Goal: Information Seeking & Learning: Learn about a topic

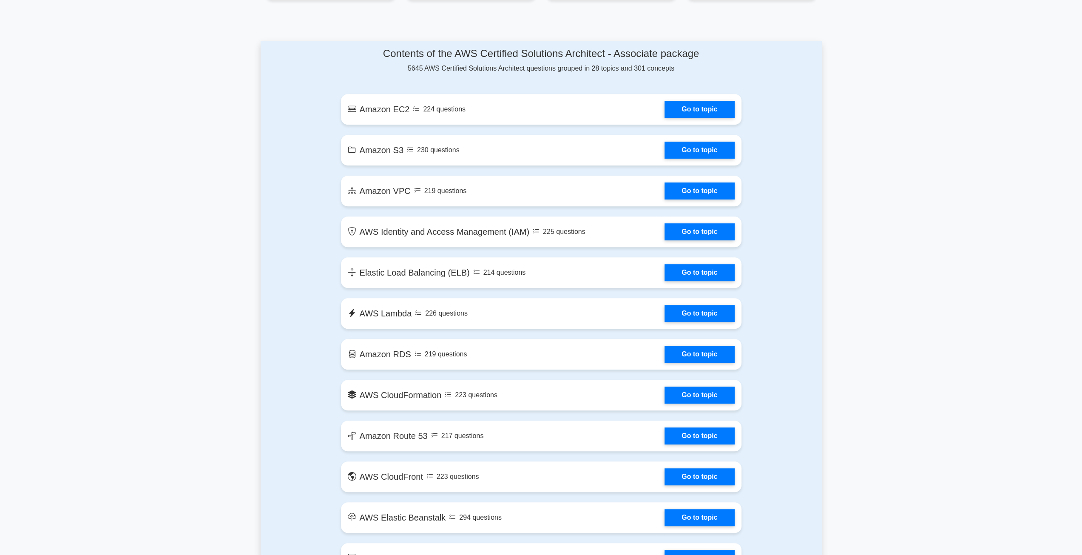
scroll to position [425, 0]
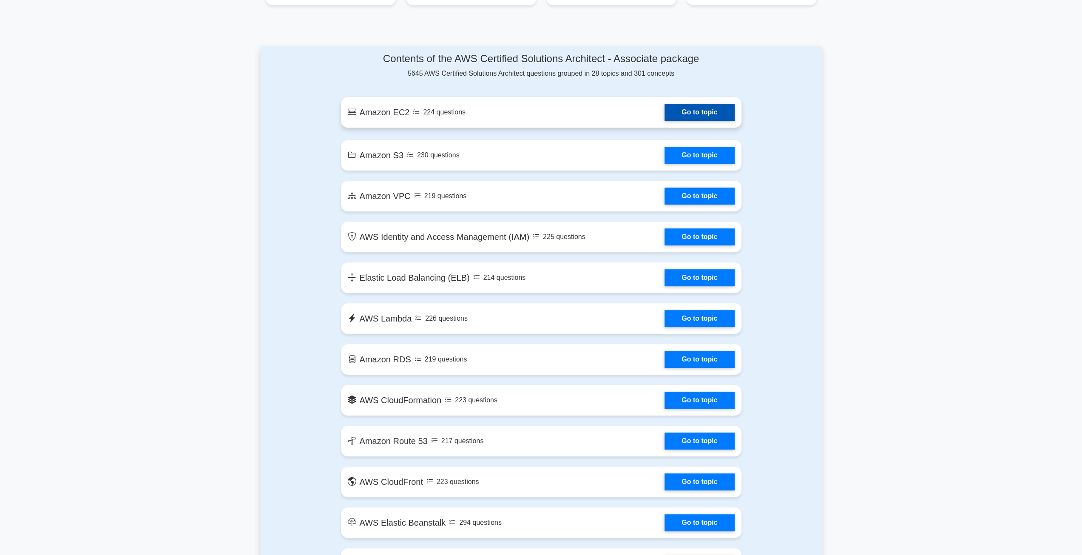
click at [685, 112] on link "Go to topic" at bounding box center [700, 112] width 70 height 17
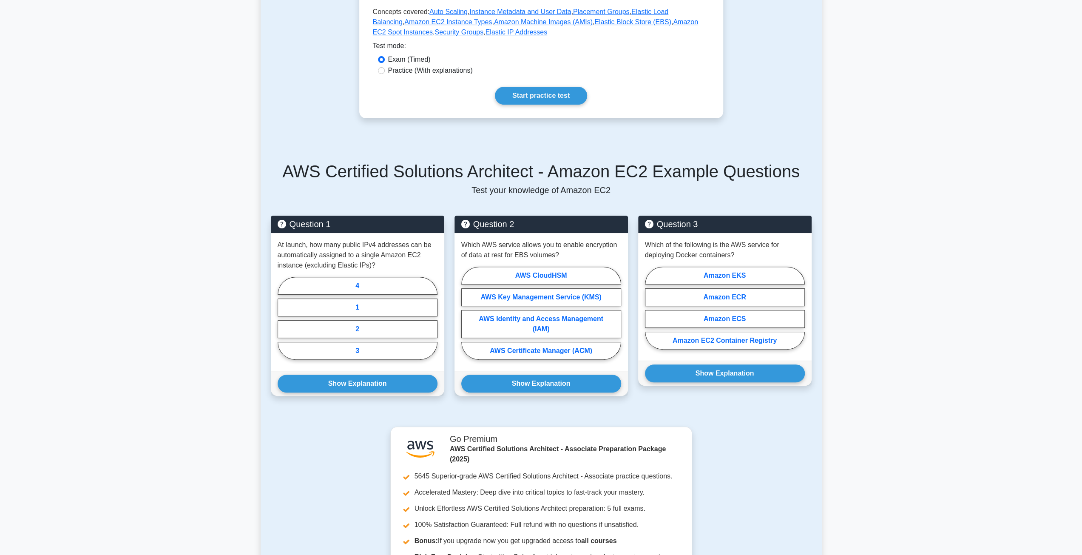
scroll to position [213, 0]
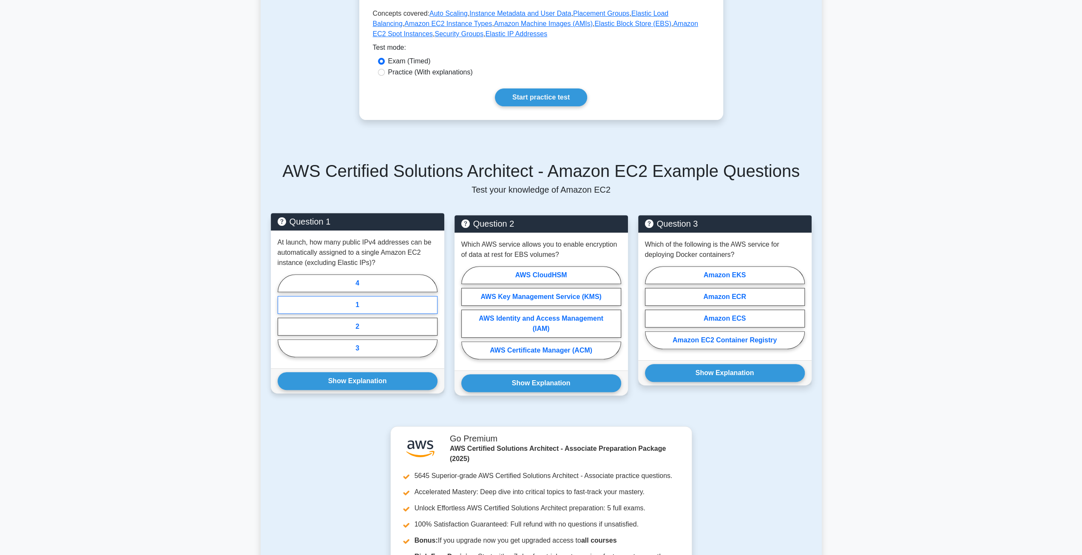
click at [391, 308] on label "1" at bounding box center [358, 305] width 160 height 18
click at [283, 316] on input "1" at bounding box center [281, 319] width 6 height 6
radio input "true"
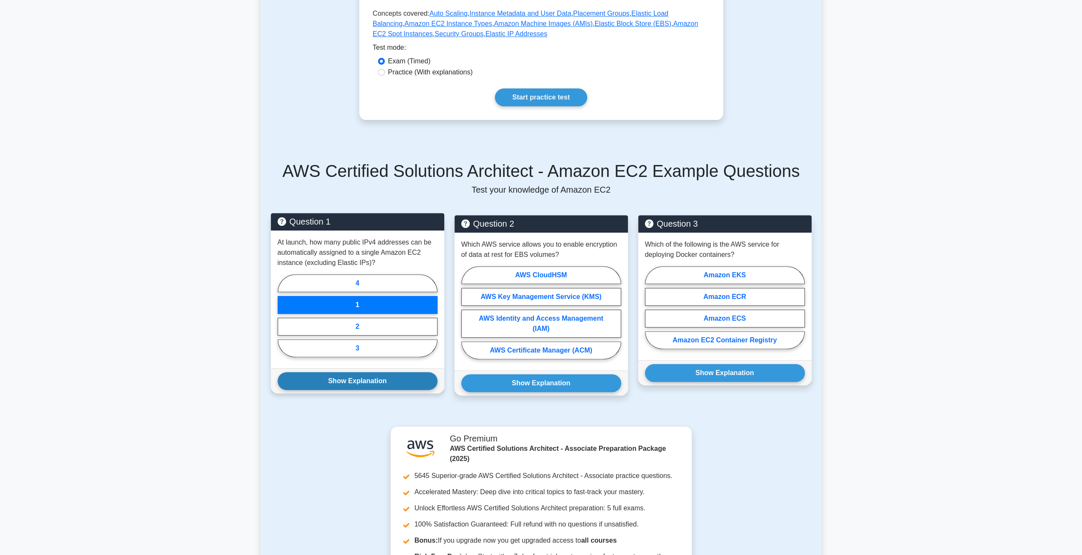
click at [378, 381] on button "Show Explanation" at bounding box center [358, 381] width 160 height 18
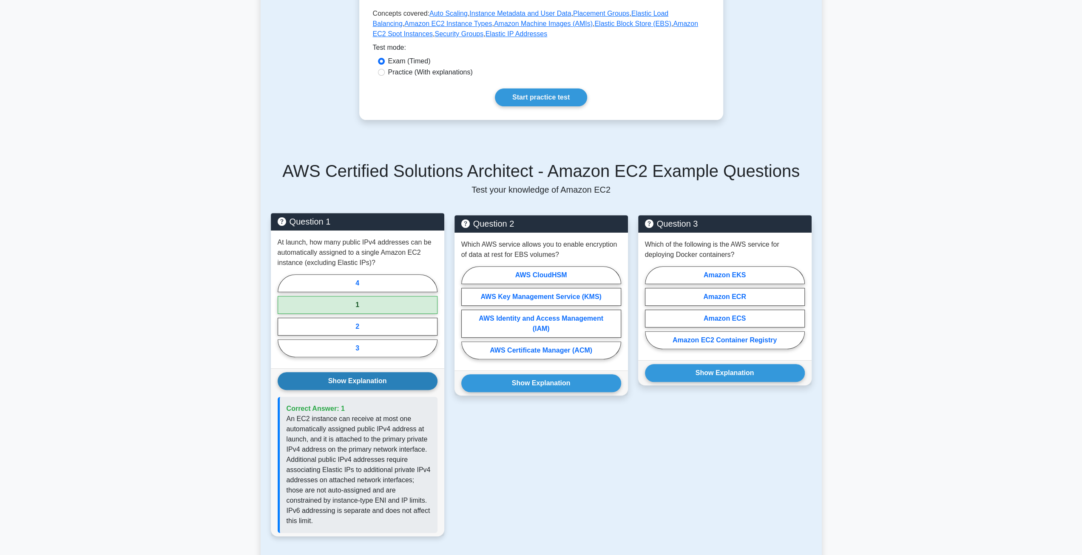
click at [379, 383] on button "Show Explanation" at bounding box center [358, 381] width 160 height 18
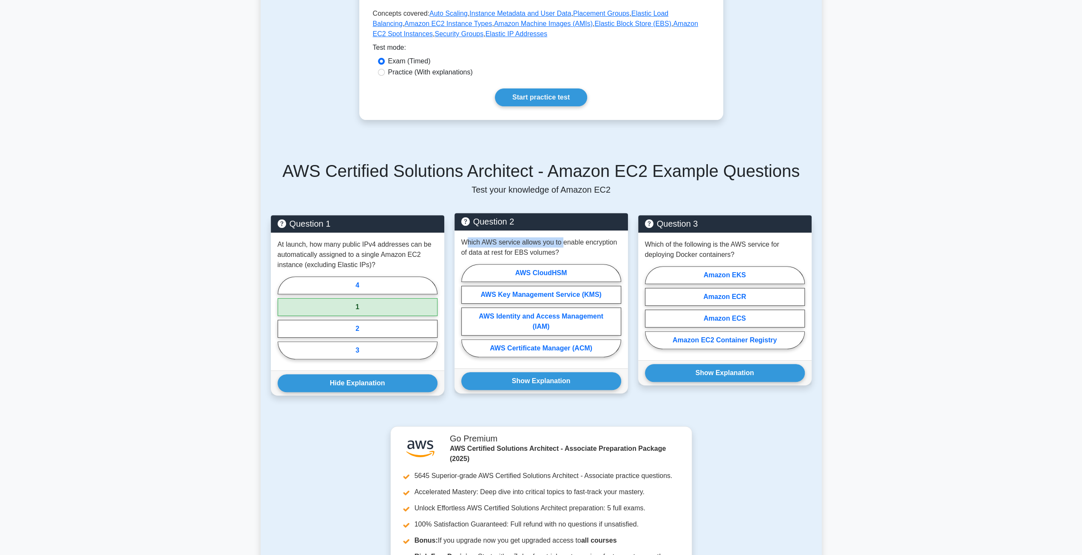
drag, startPoint x: 469, startPoint y: 241, endPoint x: 563, endPoint y: 241, distance: 94.4
click at [563, 241] on p "Which AWS service allows you to enable encryption of data at rest for EBS volum…" at bounding box center [541, 247] width 160 height 20
drag, startPoint x: 566, startPoint y: 241, endPoint x: 596, endPoint y: 240, distance: 30.6
click at [596, 240] on p "Which AWS service allows you to enable encryption of data at rest for EBS volum…" at bounding box center [541, 247] width 160 height 20
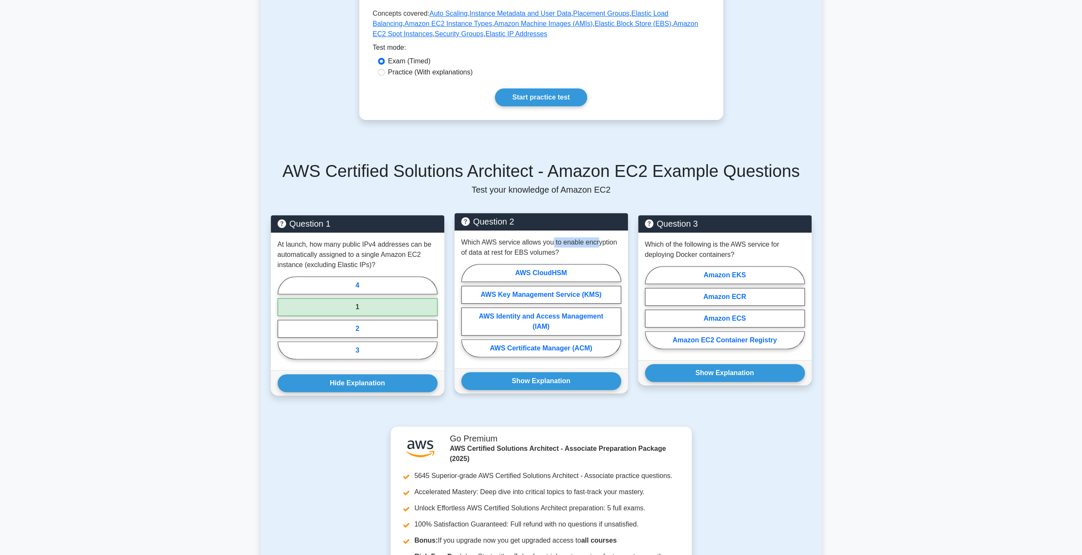
click at [596, 240] on p "Which AWS service allows you to enable encryption of data at rest for EBS volum…" at bounding box center [541, 247] width 160 height 20
drag, startPoint x: 475, startPoint y: 256, endPoint x: 547, endPoint y: 257, distance: 72.3
click at [547, 257] on p "Which AWS service allows you to enable encryption of data at rest for EBS volum…" at bounding box center [541, 247] width 160 height 20
click at [575, 321] on label "AWS Identity and Access Management (IAM)" at bounding box center [541, 321] width 160 height 28
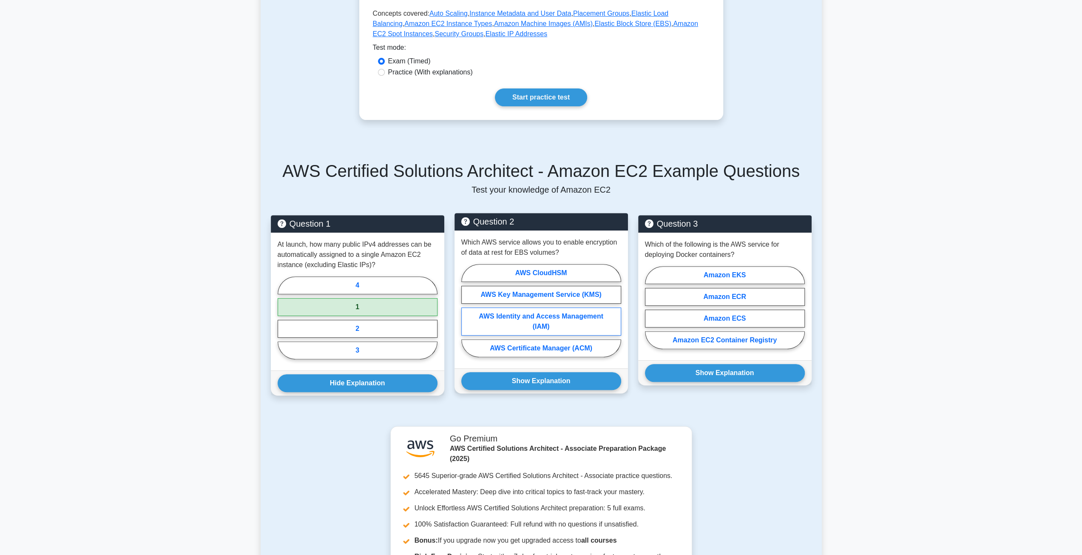
click at [467, 316] on input "AWS Identity and Access Management (IAM)" at bounding box center [464, 313] width 6 height 6
radio input "true"
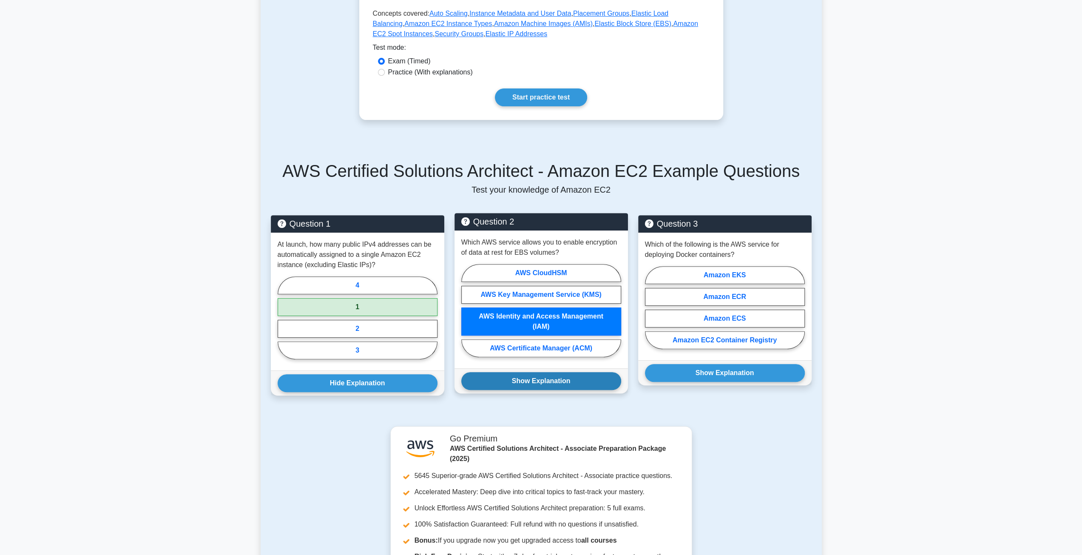
click at [567, 382] on button "Show Explanation" at bounding box center [541, 381] width 160 height 18
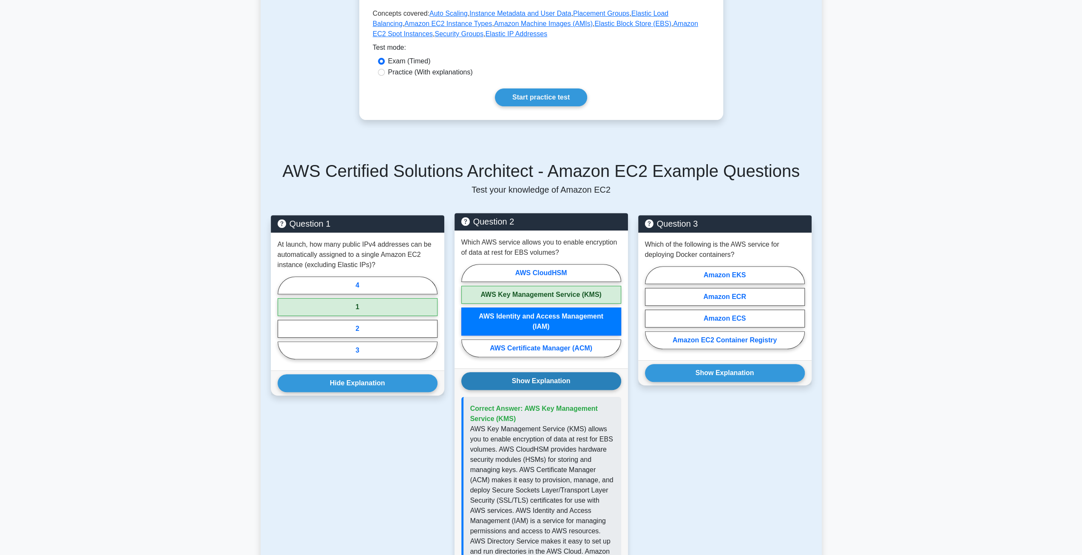
click at [567, 382] on button "Show Explanation" at bounding box center [541, 381] width 160 height 18
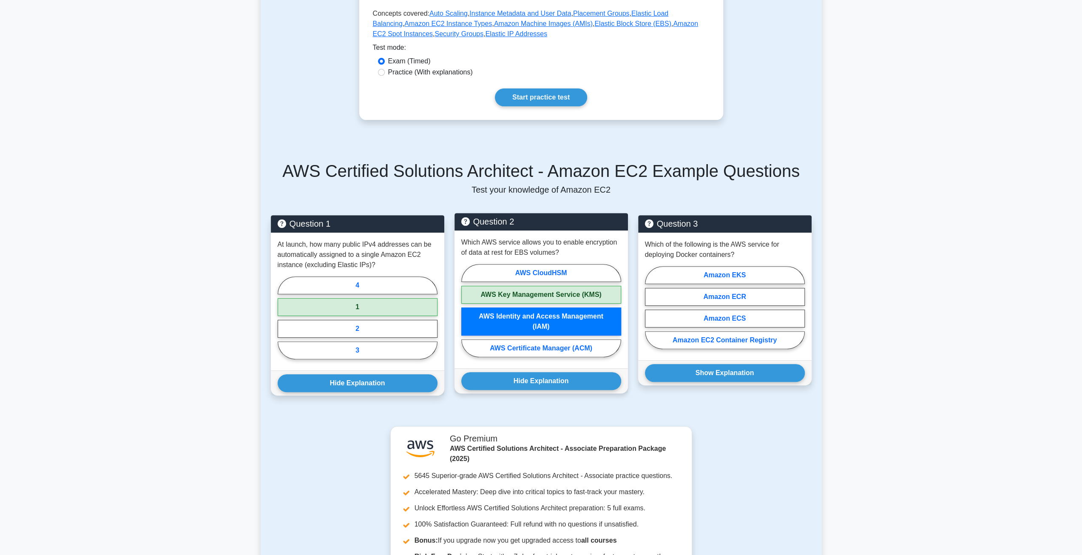
click at [566, 302] on label "AWS Key Management Service (KMS)" at bounding box center [541, 295] width 160 height 18
click at [467, 310] on input "AWS Key Management Service (KMS)" at bounding box center [464, 313] width 6 height 6
radio input "true"
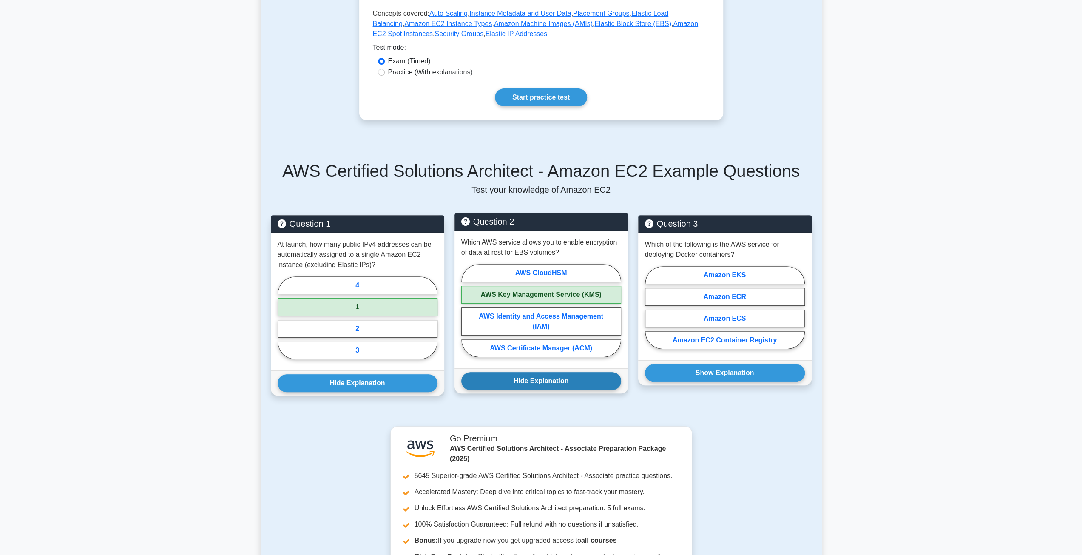
click at [567, 376] on button "Hide Explanation" at bounding box center [541, 381] width 160 height 18
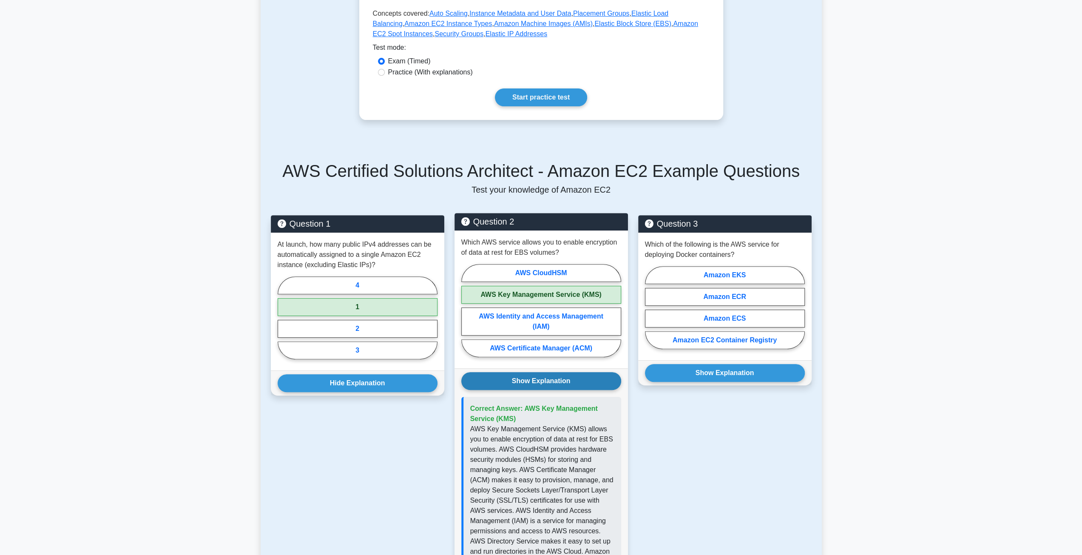
click at [566, 376] on button "Show Explanation" at bounding box center [541, 381] width 160 height 18
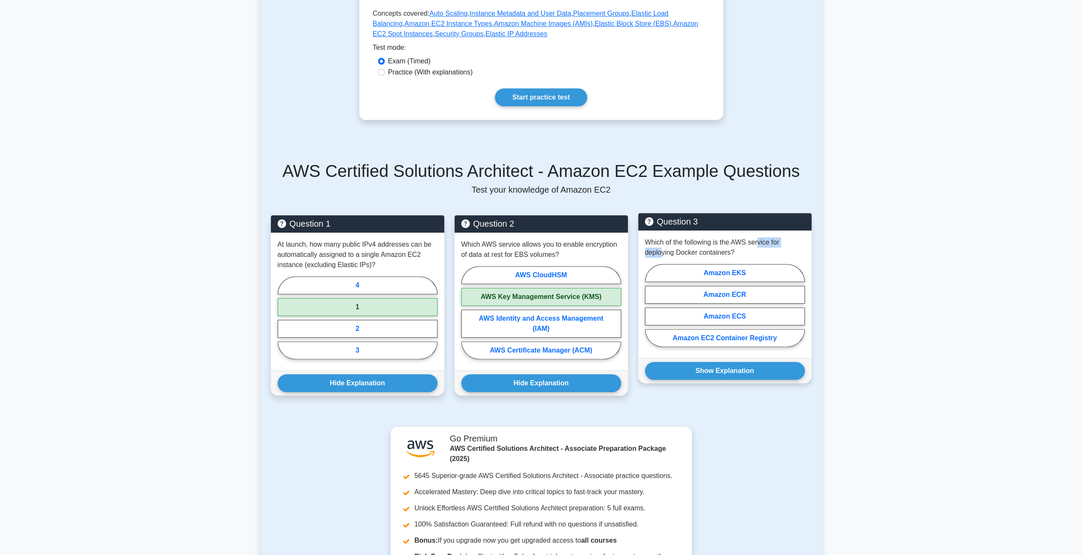
drag, startPoint x: 663, startPoint y: 247, endPoint x: 758, endPoint y: 245, distance: 94.4
click at [758, 245] on p "Which of the following is the AWS service for deploying Docker containers?" at bounding box center [725, 247] width 160 height 20
drag, startPoint x: 663, startPoint y: 253, endPoint x: 714, endPoint y: 254, distance: 51.0
click at [714, 254] on p "Which of the following is the AWS service for deploying Docker containers?" at bounding box center [725, 247] width 160 height 20
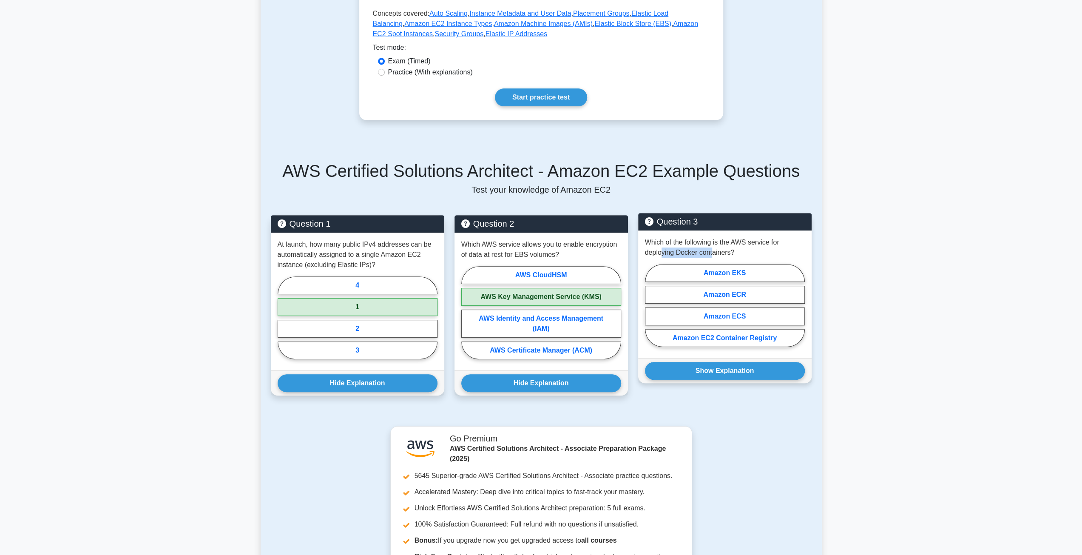
click at [714, 254] on p "Which of the following is the AWS service for deploying Docker containers?" at bounding box center [725, 247] width 160 height 20
click at [767, 278] on label "Amazon EKS" at bounding box center [725, 273] width 160 height 18
click at [651, 305] on input "Amazon EKS" at bounding box center [648, 308] width 6 height 6
radio input "true"
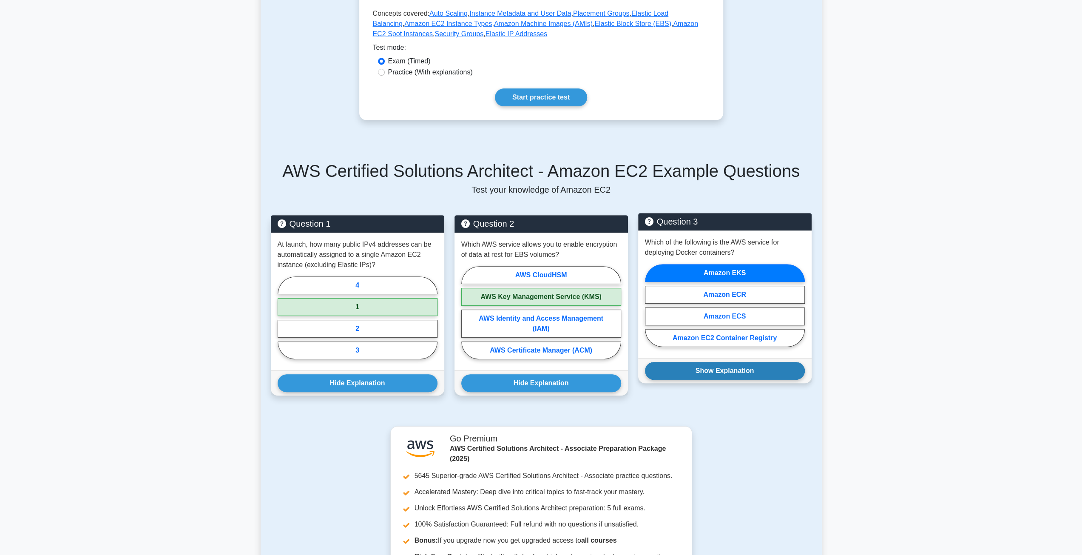
click at [759, 362] on button "Show Explanation" at bounding box center [725, 371] width 160 height 18
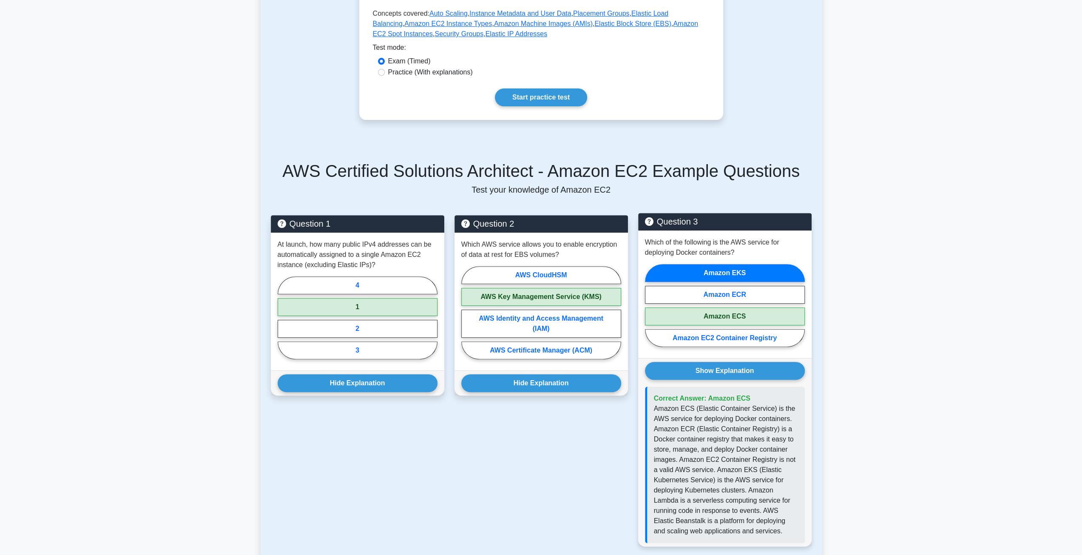
click at [761, 313] on label "Amazon ECS" at bounding box center [725, 316] width 160 height 18
click at [651, 311] on input "Amazon ECS" at bounding box center [648, 308] width 6 height 6
radio input "true"
